Goal: Information Seeking & Learning: Learn about a topic

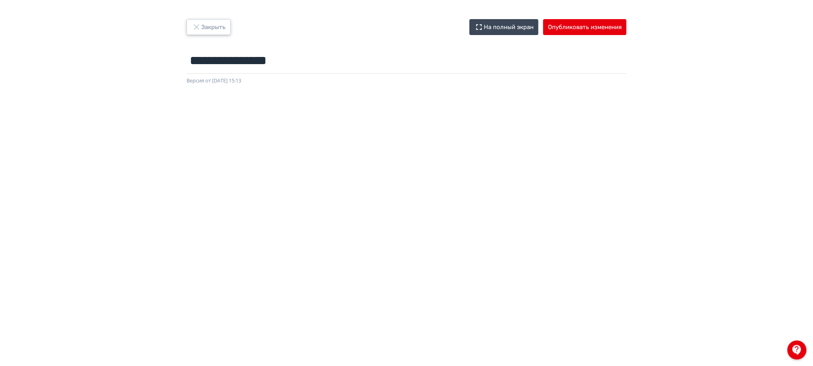
click at [221, 25] on button "Закрыть" at bounding box center [208, 27] width 44 height 16
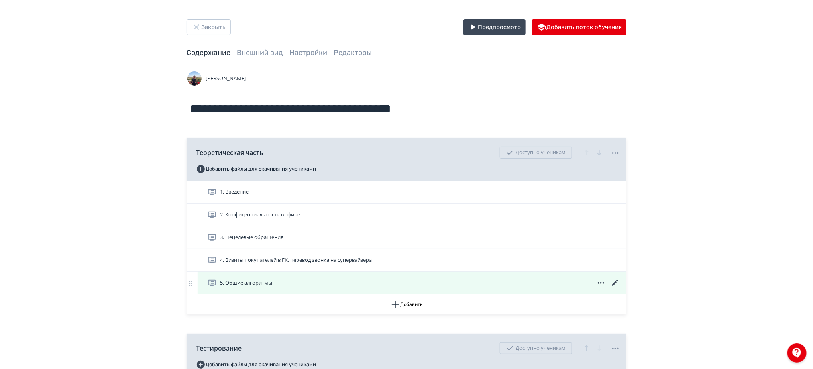
click at [346, 285] on div "5. Общие алгоритмы" at bounding box center [413, 283] width 413 height 10
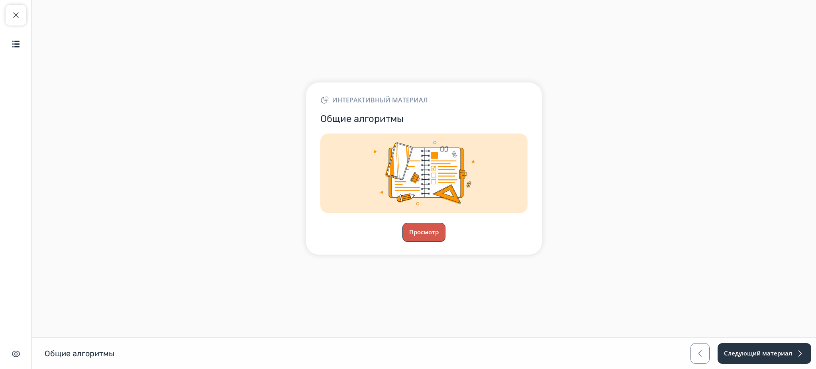
click at [420, 225] on button "Просмотр" at bounding box center [423, 232] width 43 height 19
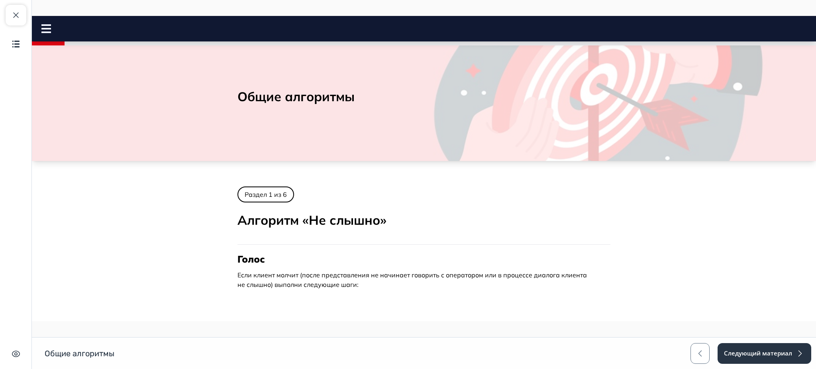
click at [43, 27] on icon at bounding box center [46, 28] width 10 height 9
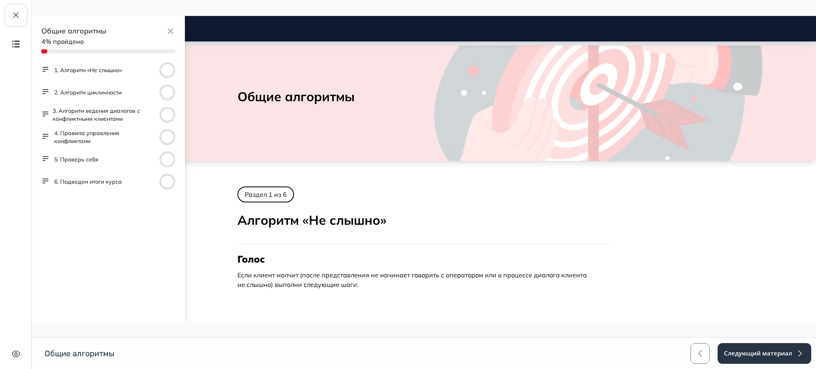
click at [110, 118] on button "3. Алгоритм ведения диалогов с конфликтными клиентами" at bounding box center [105, 115] width 104 height 16
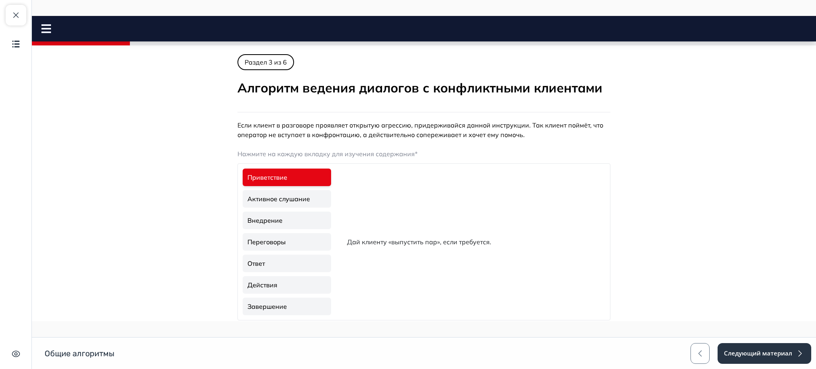
scroll to position [38, 0]
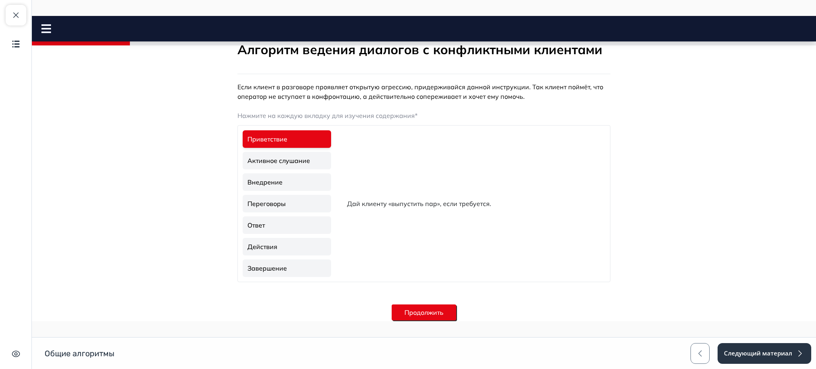
click at [283, 156] on link "Активное слушание" at bounding box center [287, 161] width 88 height 18
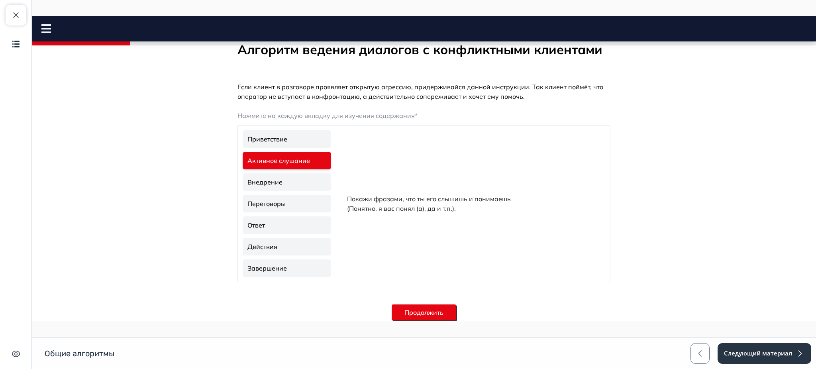
click at [282, 173] on link "Внедрение" at bounding box center [287, 182] width 88 height 18
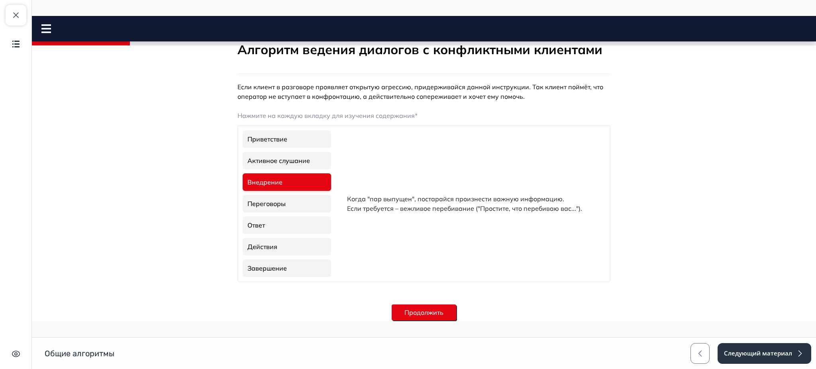
click at [279, 201] on link "Переговоры" at bounding box center [287, 204] width 88 height 18
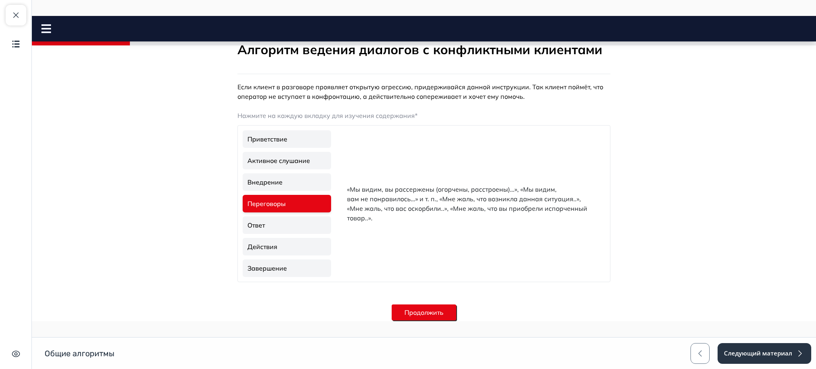
click at [285, 222] on link "Ответ" at bounding box center [287, 225] width 88 height 18
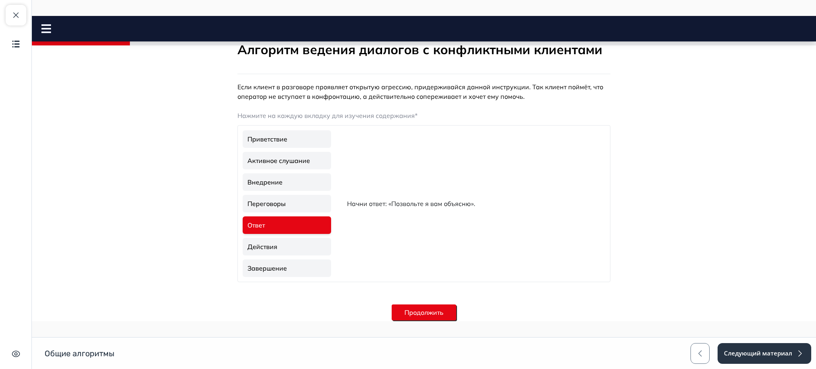
click at [290, 198] on link "Переговоры" at bounding box center [287, 204] width 88 height 18
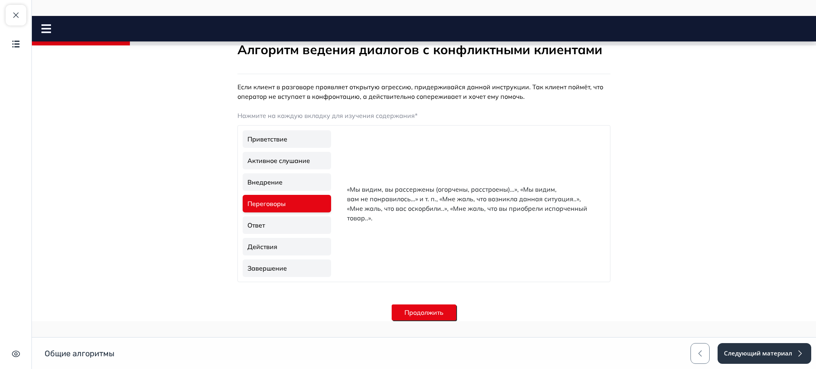
click at [284, 220] on link "Ответ" at bounding box center [287, 225] width 88 height 18
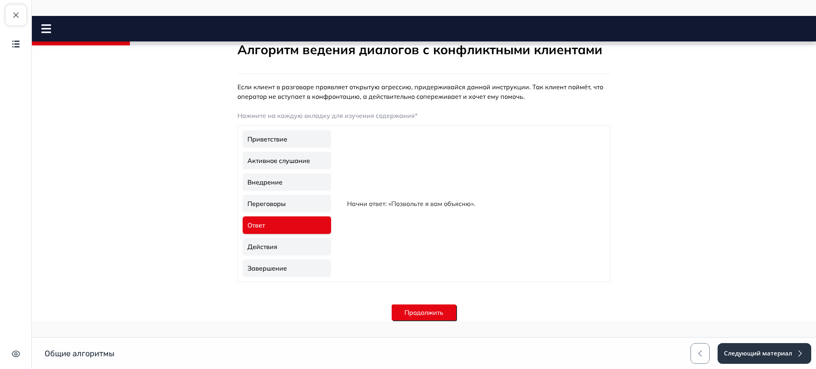
click at [279, 243] on link "Действия" at bounding box center [287, 247] width 88 height 18
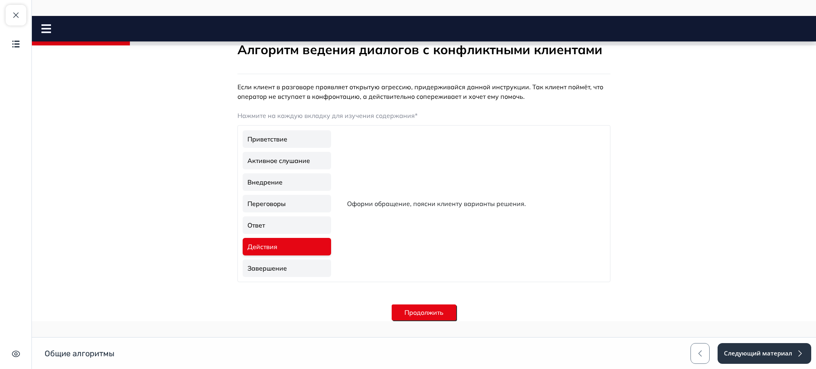
click at [282, 220] on link "Ответ" at bounding box center [287, 225] width 88 height 18
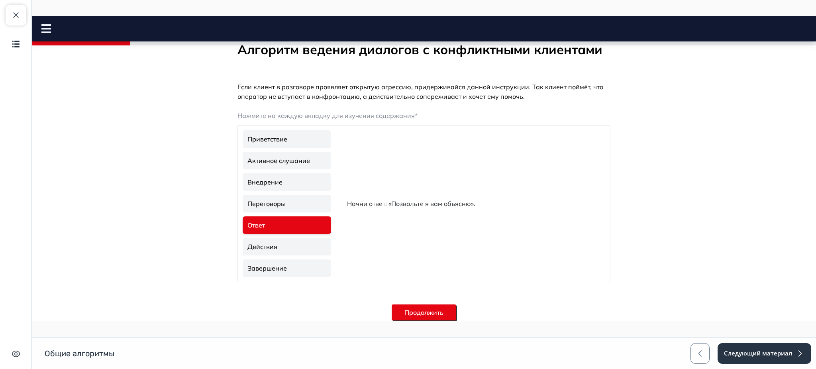
click at [287, 207] on link "Переговоры" at bounding box center [287, 204] width 88 height 18
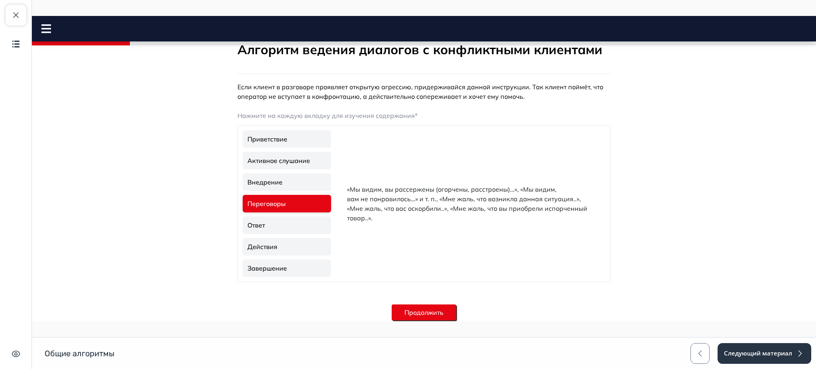
click at [294, 177] on link "Внедрение" at bounding box center [287, 182] width 88 height 18
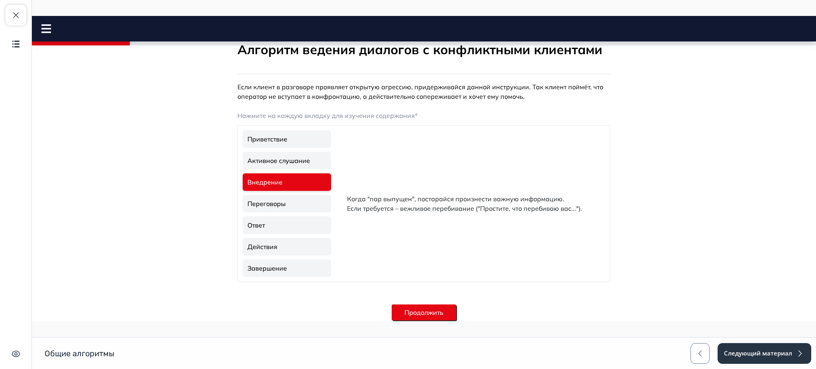
click at [289, 204] on link "Переговоры" at bounding box center [287, 204] width 88 height 18
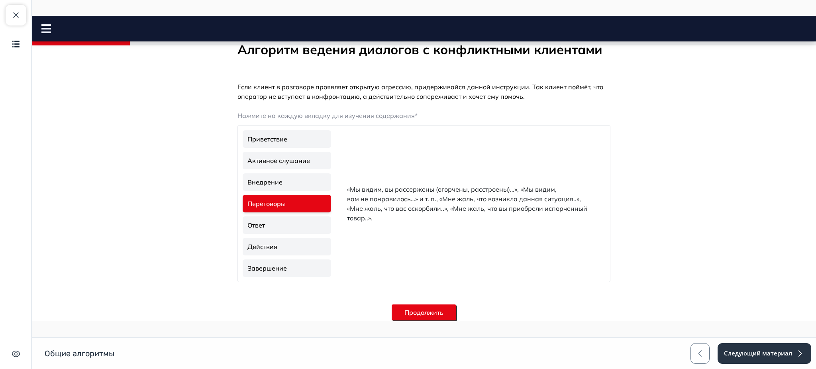
click at [295, 179] on link "Внедрение" at bounding box center [287, 182] width 88 height 18
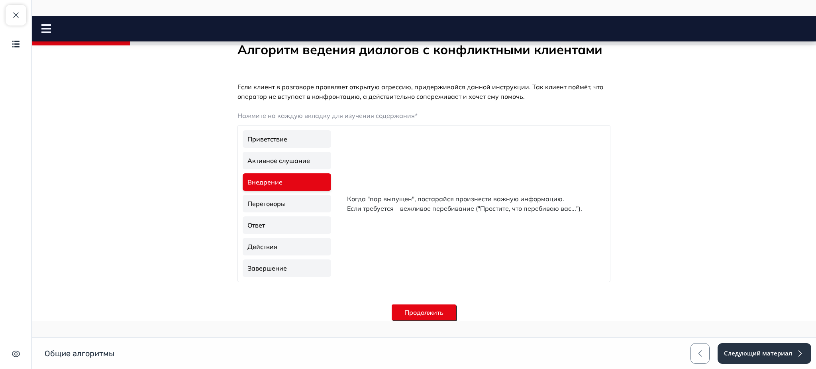
click at [295, 202] on link "Переговоры" at bounding box center [287, 204] width 88 height 18
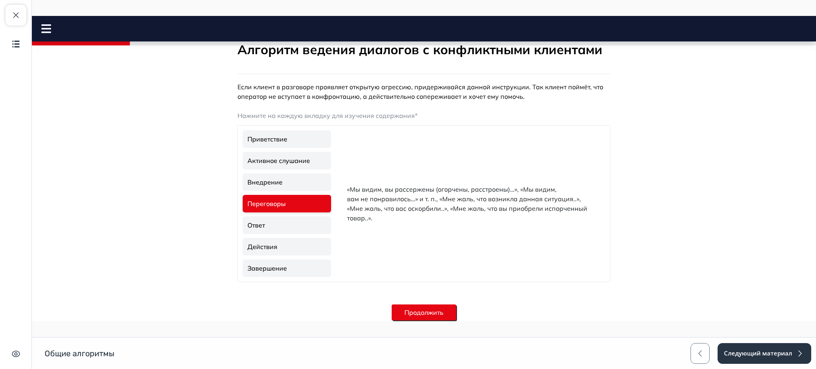
click at [300, 184] on link "Внедрение" at bounding box center [287, 182] width 88 height 18
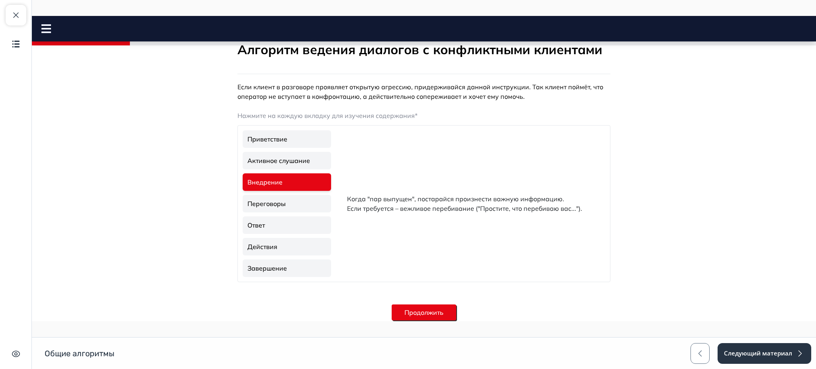
click at [300, 210] on link "Переговоры" at bounding box center [287, 204] width 88 height 18
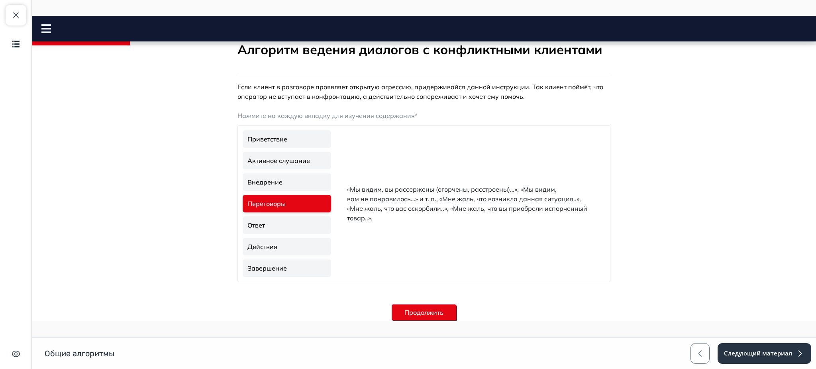
click at [290, 137] on link "Приветствие" at bounding box center [287, 139] width 88 height 18
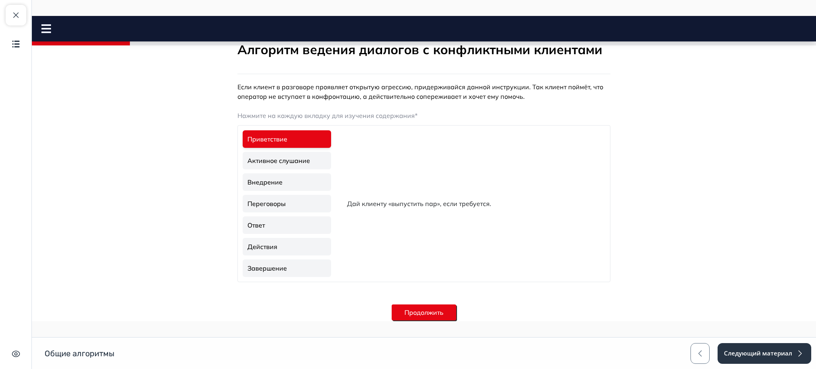
click at [289, 153] on link "Активное слушание" at bounding box center [287, 161] width 88 height 18
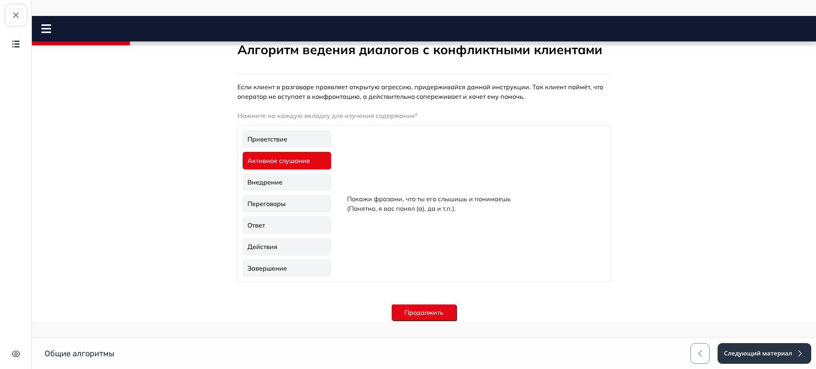
click at [289, 180] on link "Внедрение" at bounding box center [287, 182] width 88 height 18
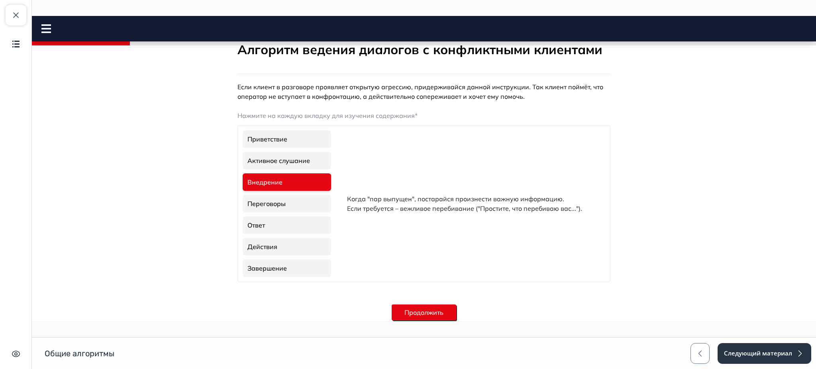
click at [291, 160] on link "Активное слушание" at bounding box center [287, 161] width 88 height 18
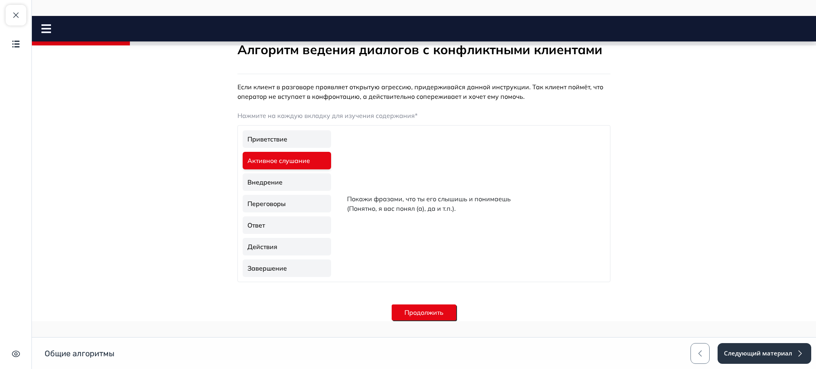
click at [289, 178] on link "Внедрение" at bounding box center [287, 182] width 88 height 18
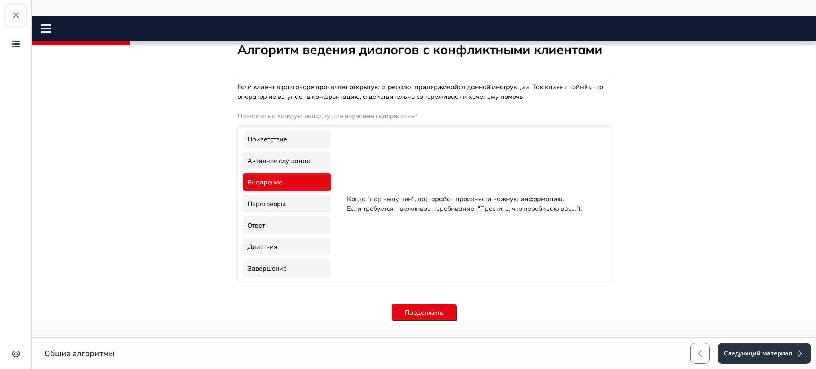
click at [281, 200] on link "Переговоры" at bounding box center [287, 204] width 88 height 18
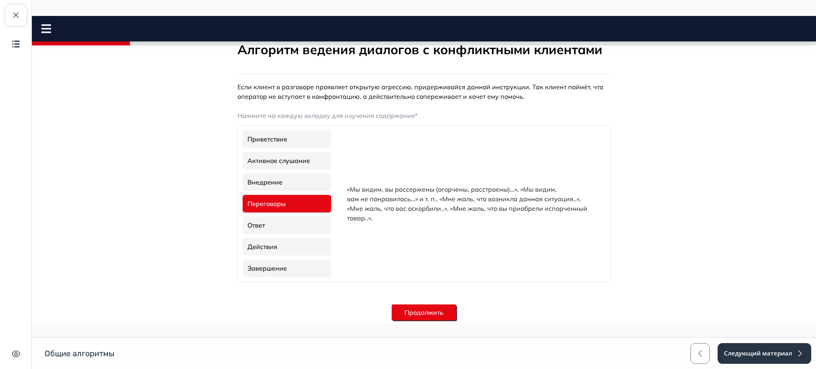
click at [284, 183] on link "Внедрение" at bounding box center [287, 182] width 88 height 18
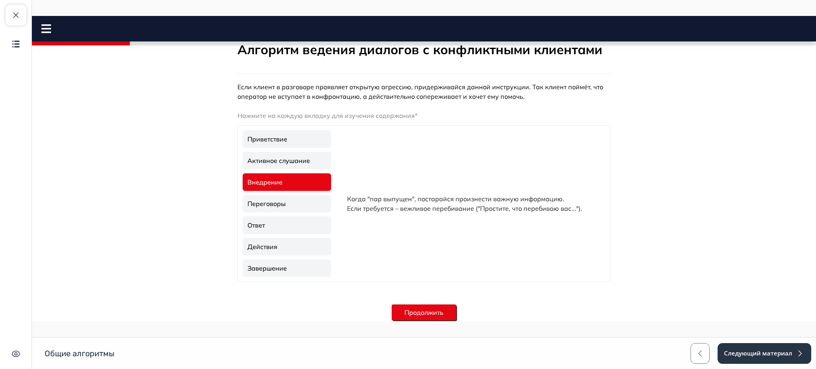
click at [281, 197] on link "Переговоры" at bounding box center [287, 204] width 88 height 18
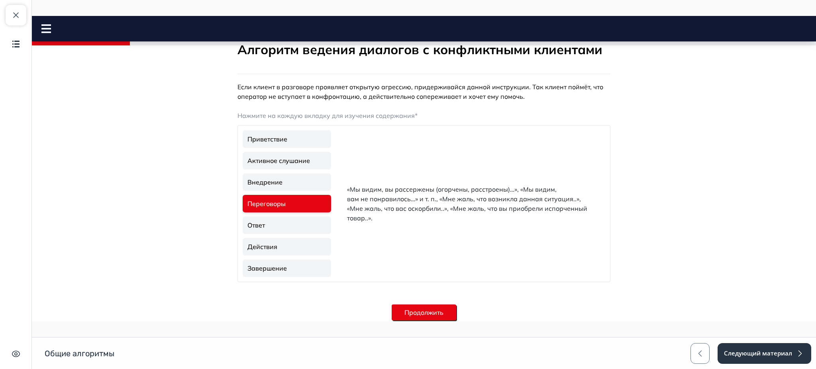
click at [286, 183] on link "Внедрение" at bounding box center [287, 182] width 88 height 18
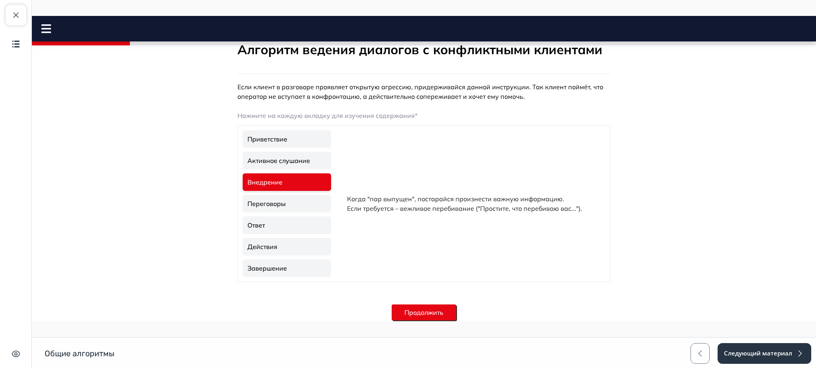
click at [280, 200] on link "Переговоры" at bounding box center [287, 204] width 88 height 18
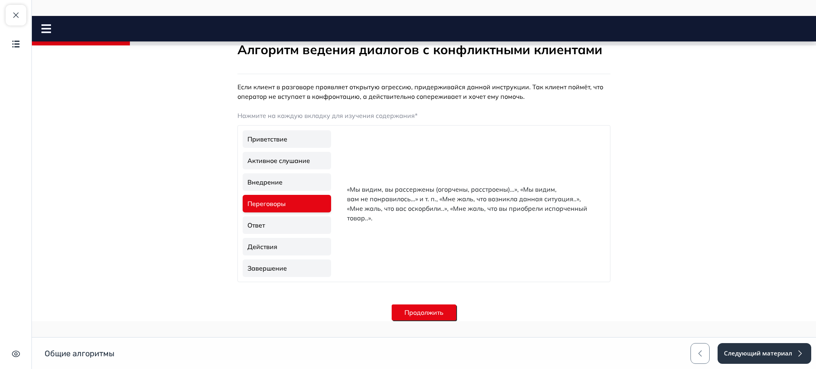
click at [284, 188] on link "Внедрение" at bounding box center [287, 182] width 88 height 18
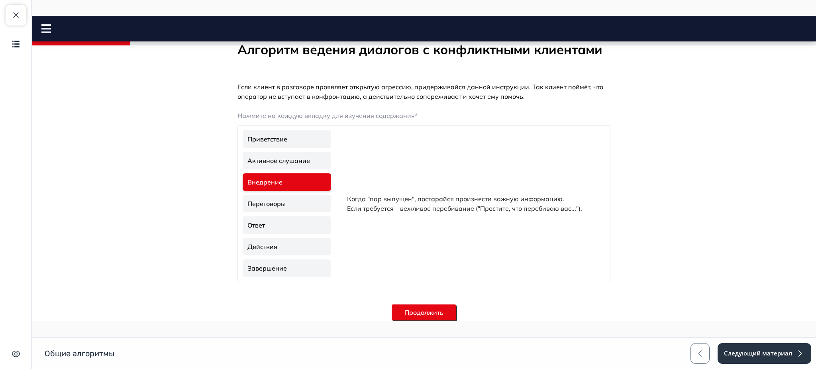
click at [283, 204] on link "Переговоры" at bounding box center [287, 204] width 88 height 18
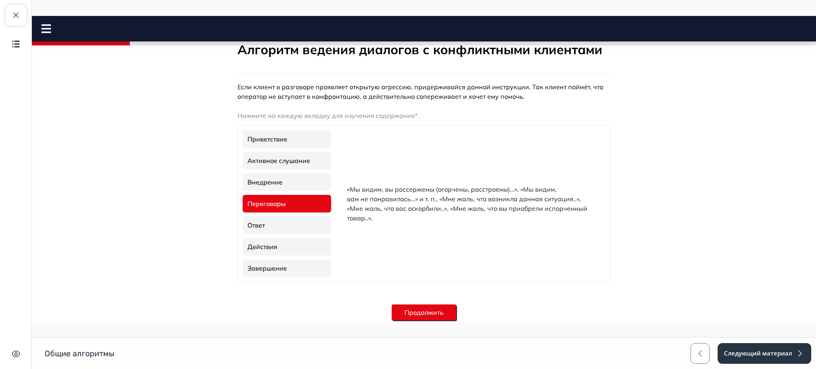
click at [293, 185] on link "Внедрение" at bounding box center [287, 182] width 88 height 18
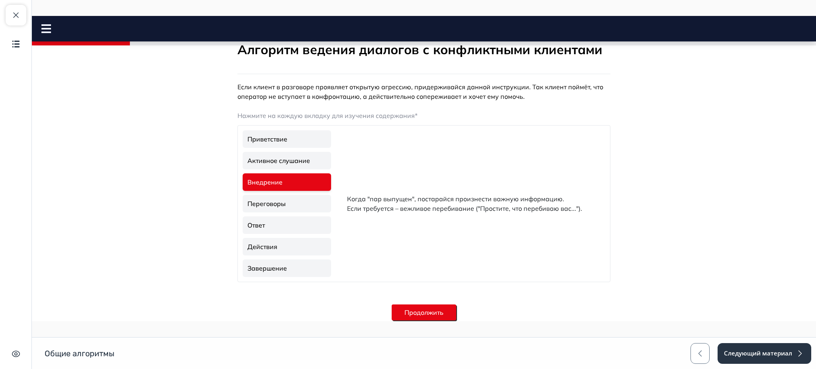
click at [294, 198] on link "Переговоры" at bounding box center [287, 204] width 88 height 18
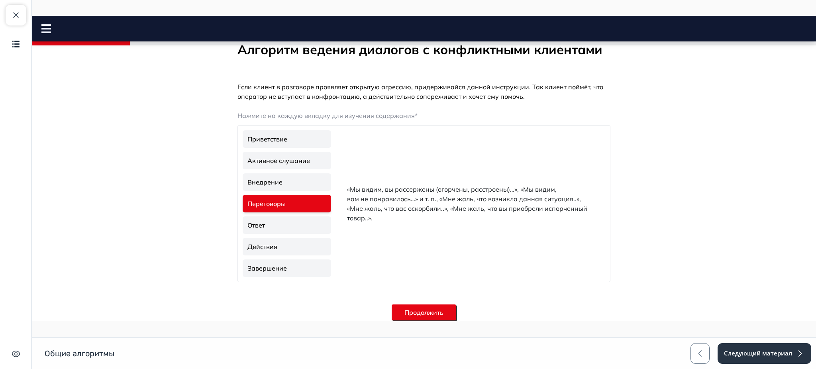
click at [292, 223] on link "Ответ" at bounding box center [287, 225] width 88 height 18
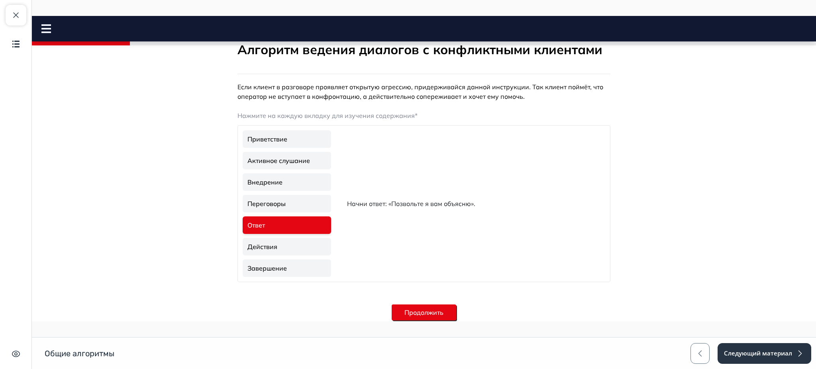
click at [295, 204] on link "Переговоры" at bounding box center [287, 204] width 88 height 18
